Goal: Transaction & Acquisition: Purchase product/service

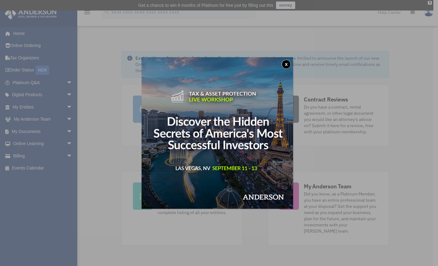
click at [288, 65] on button "x" at bounding box center [286, 64] width 9 height 9
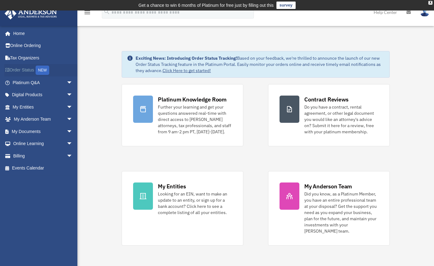
click at [29, 71] on link "Order Status NEW" at bounding box center [43, 70] width 78 height 13
click at [66, 153] on span "arrow_drop_down" at bounding box center [72, 156] width 12 height 13
click at [42, 165] on link "$ Open Invoices" at bounding box center [45, 168] width 73 height 13
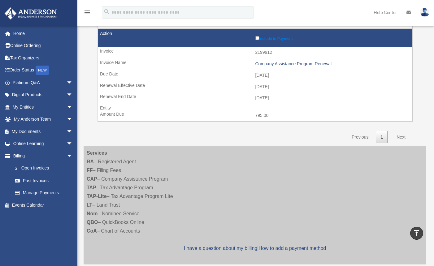
scroll to position [299, 0]
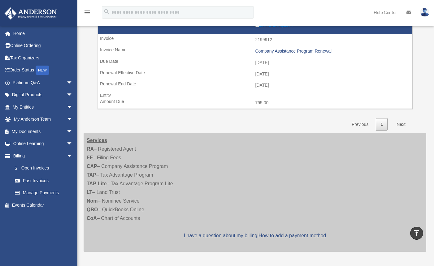
click at [403, 118] on link "Next" at bounding box center [400, 124] width 18 height 13
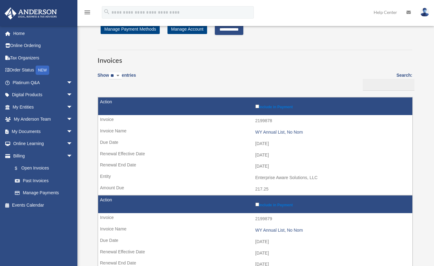
scroll to position [0, 0]
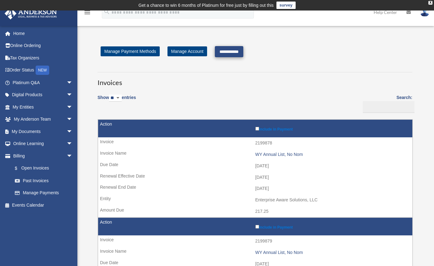
click at [242, 51] on input "**********" at bounding box center [229, 51] width 28 height 11
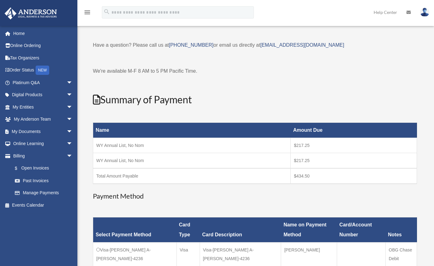
scroll to position [113, 0]
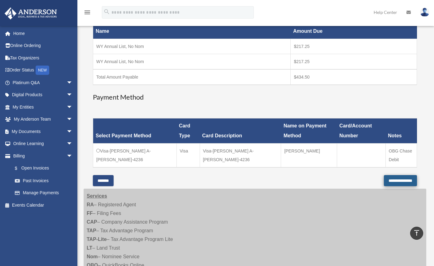
click at [391, 175] on input "**********" at bounding box center [399, 180] width 33 height 11
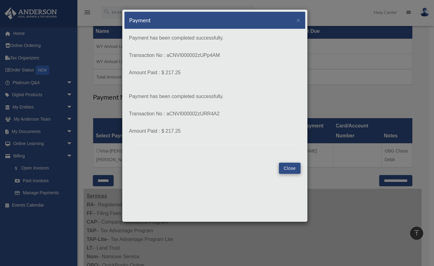
click at [288, 169] on button "Close" at bounding box center [289, 168] width 21 height 11
